Goal: Task Accomplishment & Management: Use online tool/utility

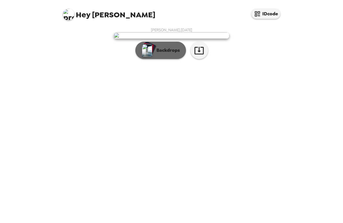
click at [145, 57] on img "button" at bounding box center [147, 50] width 10 height 13
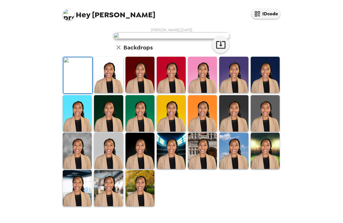
scroll to position [38, 0]
click at [257, 131] on img at bounding box center [265, 113] width 29 height 36
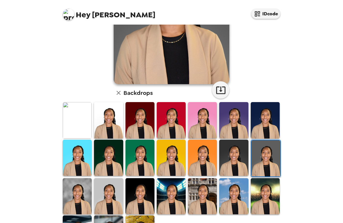
scroll to position [130, 0]
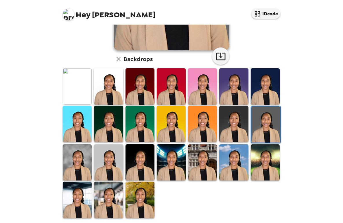
drag, startPoint x: 165, startPoint y: 164, endPoint x: 273, endPoint y: 151, distance: 108.4
click at [165, 164] on img at bounding box center [171, 162] width 29 height 36
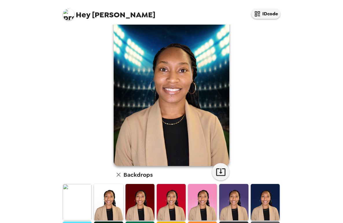
scroll to position [131, 0]
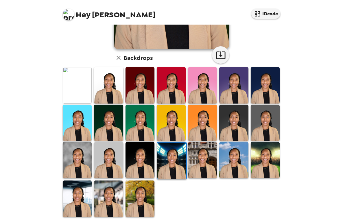
click at [139, 193] on img at bounding box center [140, 198] width 29 height 36
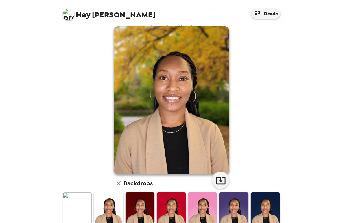
scroll to position [6, 0]
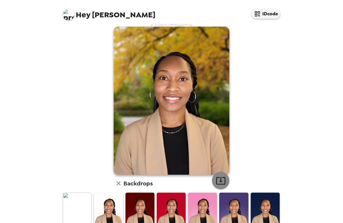
click at [220, 183] on icon "button" at bounding box center [221, 181] width 10 height 10
click at [294, 25] on div "Hey Kaneesha IDcode Kaneesha Frederick , 09-17-2025 Backdrops" at bounding box center [171, 111] width 343 height 223
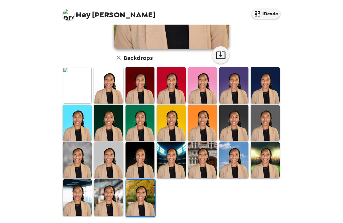
click at [110, 193] on img at bounding box center [108, 197] width 29 height 36
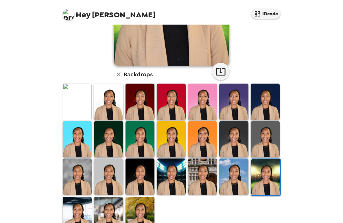
scroll to position [131, 0]
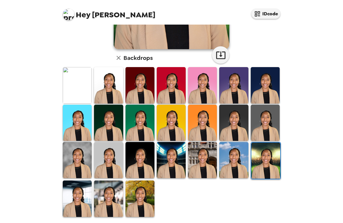
click at [104, 196] on img at bounding box center [108, 198] width 29 height 36
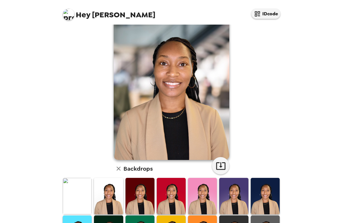
scroll to position [0, 0]
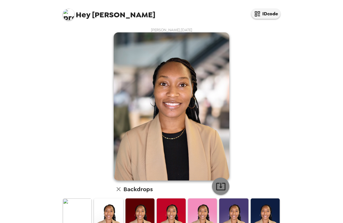
click at [216, 185] on icon "button" at bounding box center [221, 186] width 10 height 10
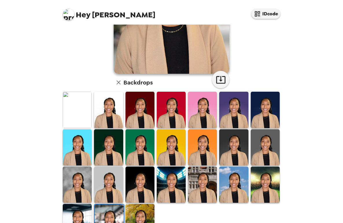
scroll to position [131, 0]
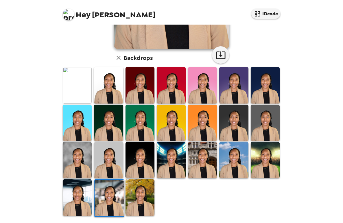
click at [75, 163] on img at bounding box center [77, 160] width 29 height 36
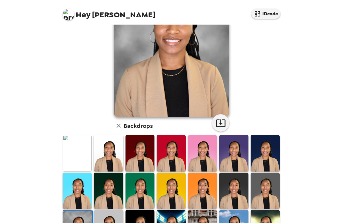
scroll to position [8, 0]
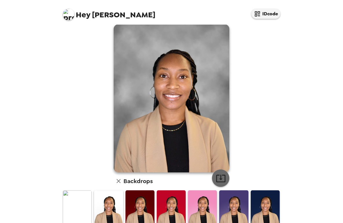
click at [217, 178] on icon "button" at bounding box center [221, 178] width 10 height 10
click at [304, 219] on div "Hey Kaneesha IDcode Kaneesha Frederick , 09-17-2025 Backdrops" at bounding box center [171, 111] width 343 height 223
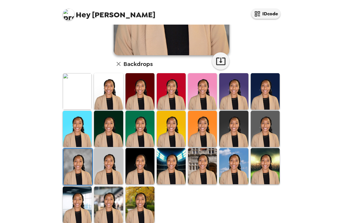
scroll to position [126, 0]
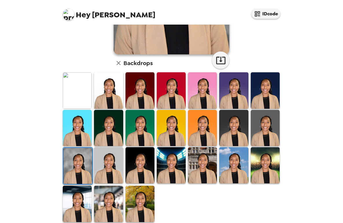
click at [275, 130] on img at bounding box center [265, 128] width 29 height 36
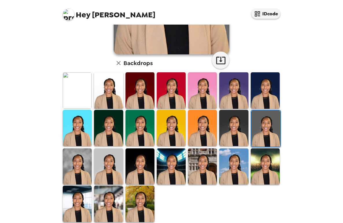
click at [266, 134] on img at bounding box center [265, 128] width 29 height 36
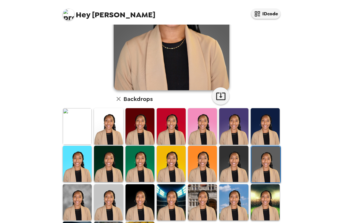
scroll to position [108, 0]
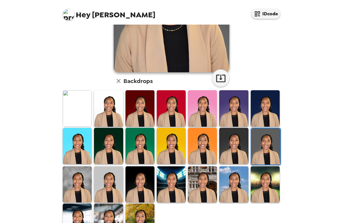
click at [239, 150] on img at bounding box center [233, 146] width 29 height 36
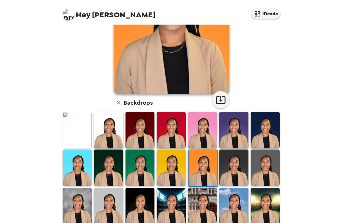
scroll to position [97, 0]
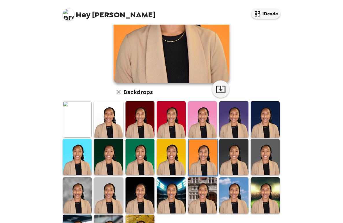
drag, startPoint x: 162, startPoint y: 163, endPoint x: 285, endPoint y: 134, distance: 126.0
click at [162, 163] on img at bounding box center [171, 157] width 29 height 36
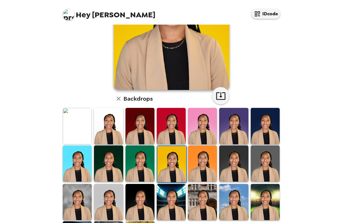
scroll to position [91, 0]
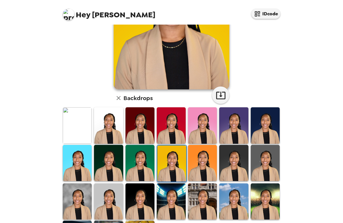
click at [132, 167] on img at bounding box center [140, 163] width 29 height 36
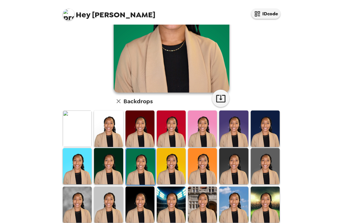
scroll to position [116, 0]
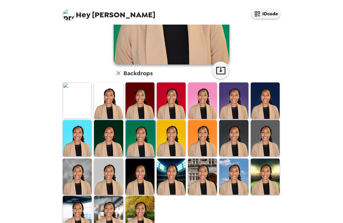
click at [106, 142] on img at bounding box center [108, 138] width 29 height 36
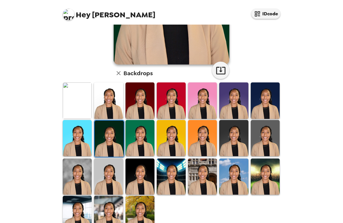
click at [65, 142] on img at bounding box center [77, 138] width 29 height 36
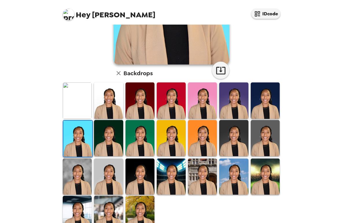
click at [76, 142] on img at bounding box center [77, 139] width 29 height 36
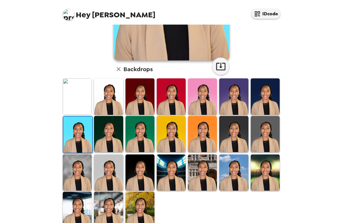
scroll to position [131, 0]
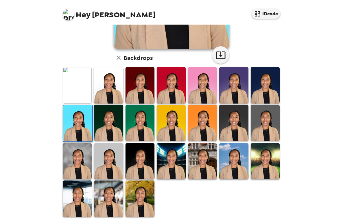
drag, startPoint x: 144, startPoint y: 200, endPoint x: 310, endPoint y: 169, distance: 169.4
click at [144, 200] on img at bounding box center [140, 198] width 29 height 36
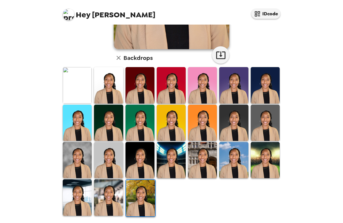
click at [196, 166] on img at bounding box center [202, 160] width 29 height 36
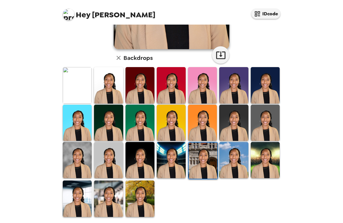
click at [263, 93] on img at bounding box center [265, 85] width 29 height 36
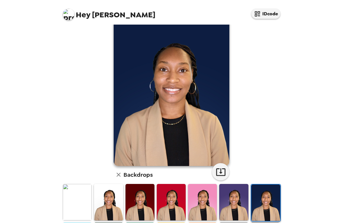
scroll to position [6, 0]
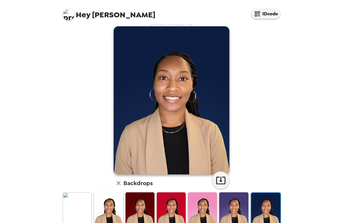
drag, startPoint x: 326, startPoint y: 1, endPoint x: 191, endPoint y: 11, distance: 135.7
click at [192, 12] on div "Hey Kaneesha IDcode" at bounding box center [171, 12] width 231 height 25
click at [223, 182] on icon "button" at bounding box center [221, 180] width 10 height 10
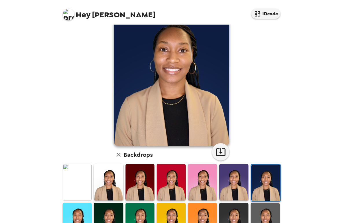
scroll to position [45, 0]
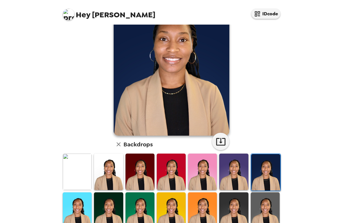
click at [230, 206] on img at bounding box center [233, 210] width 29 height 36
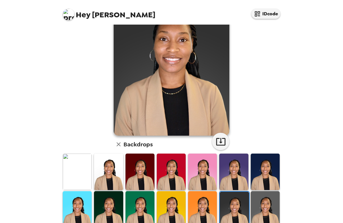
click at [233, 175] on img at bounding box center [233, 172] width 29 height 36
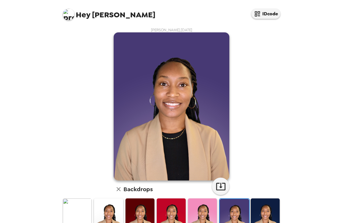
scroll to position [46, 0]
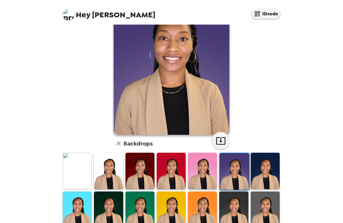
click at [195, 171] on img at bounding box center [202, 171] width 29 height 36
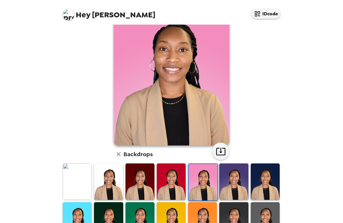
scroll to position [36, 0]
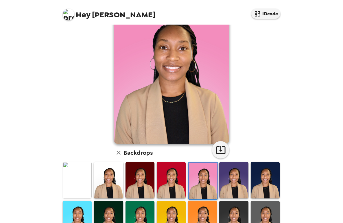
click at [171, 186] on img at bounding box center [171, 180] width 29 height 36
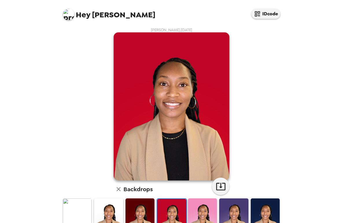
scroll to position [2, 0]
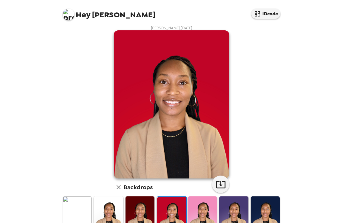
click at [145, 214] on img at bounding box center [140, 214] width 29 height 36
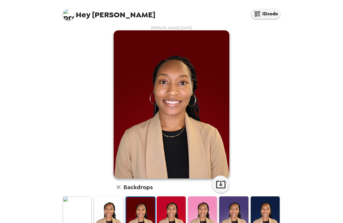
scroll to position [1, 0]
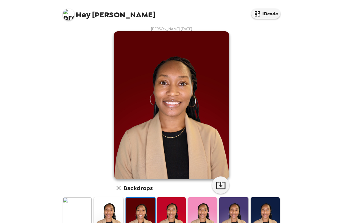
drag, startPoint x: 107, startPoint y: 207, endPoint x: 178, endPoint y: 169, distance: 80.5
click at [107, 208] on img at bounding box center [108, 215] width 29 height 36
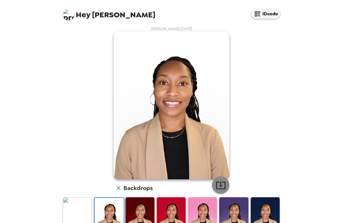
click at [222, 182] on icon "button" at bounding box center [221, 185] width 10 height 10
click at [73, 212] on img at bounding box center [77, 215] width 29 height 36
